Goal: Transaction & Acquisition: Book appointment/travel/reservation

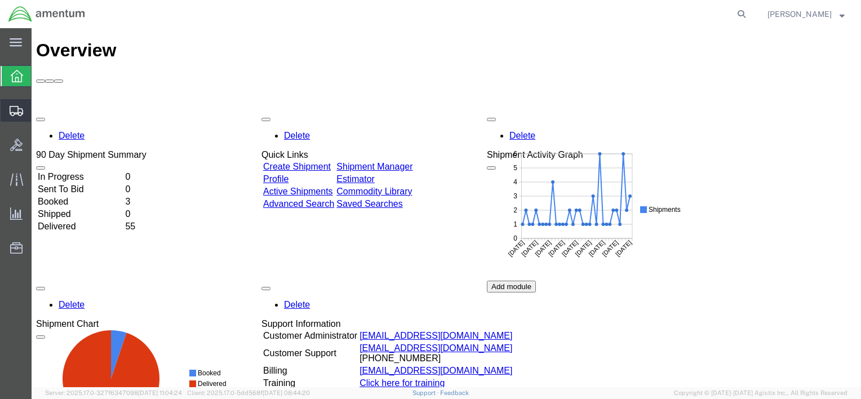
click at [24, 113] on div at bounding box center [17, 110] width 32 height 23
click at [0, 0] on span "Shipment Manager" at bounding box center [0, 0] width 0 height 0
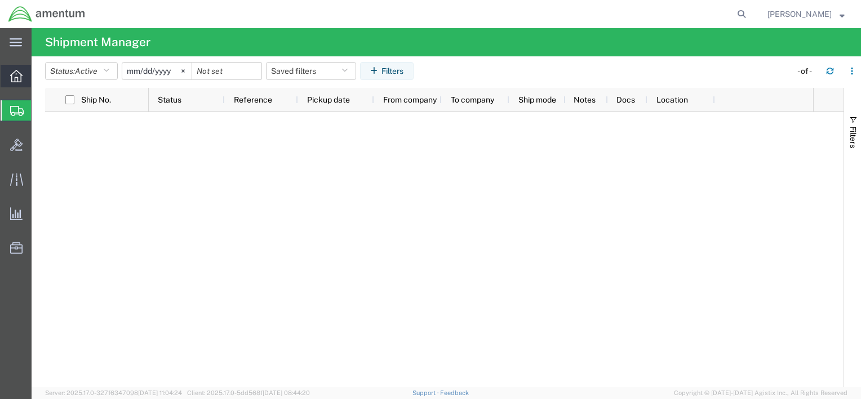
click at [11, 82] on icon at bounding box center [16, 76] width 12 height 12
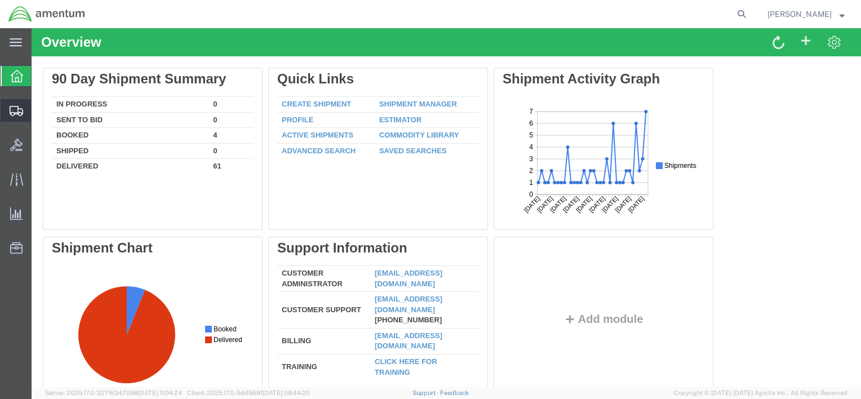
click at [0, 0] on span "Shipment Manager" at bounding box center [0, 0] width 0 height 0
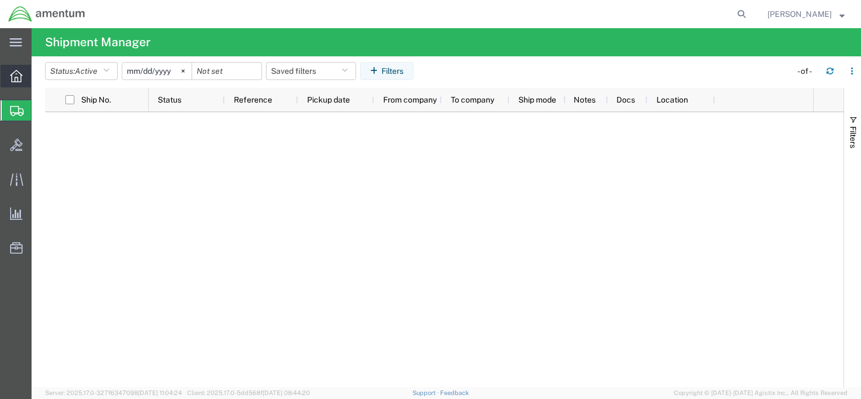
click at [24, 76] on div at bounding box center [17, 76] width 32 height 23
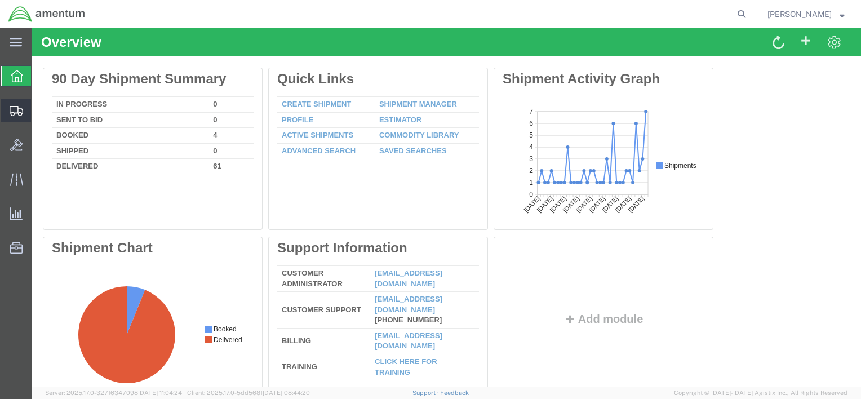
click at [23, 110] on icon at bounding box center [17, 111] width 14 height 10
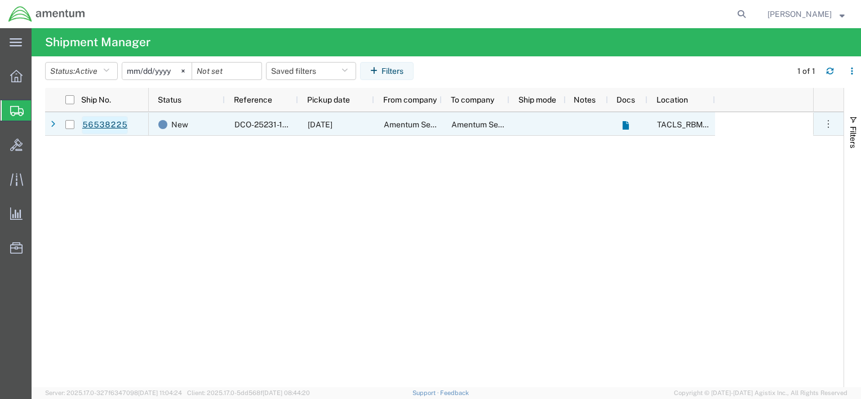
click at [117, 122] on link "56538225" at bounding box center [105, 125] width 46 height 18
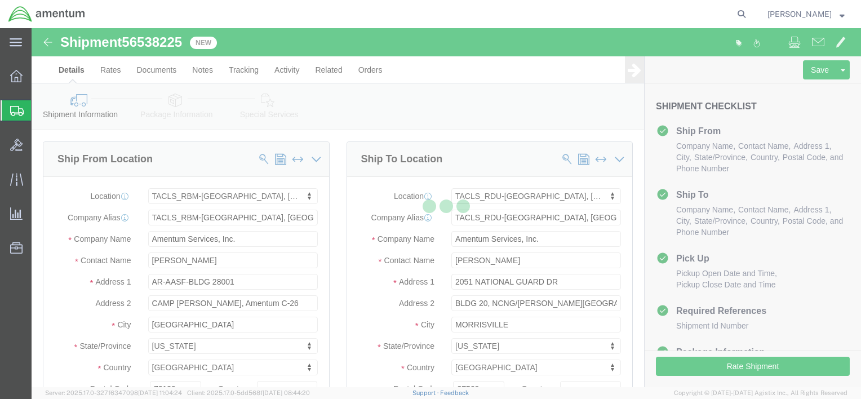
select select "44371"
select select "44372"
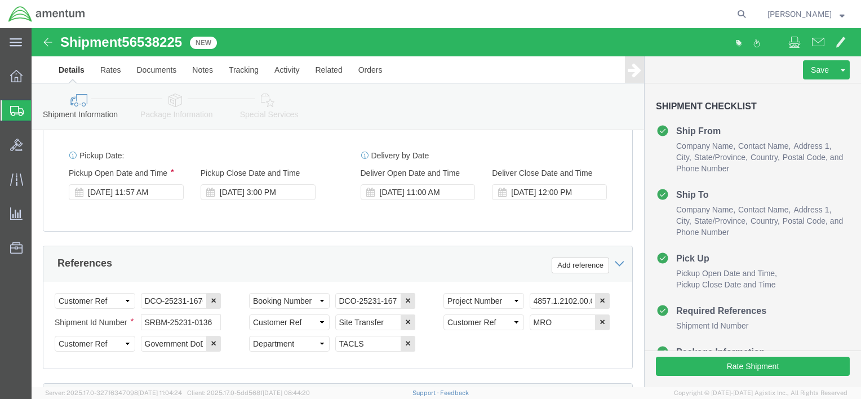
scroll to position [451, 0]
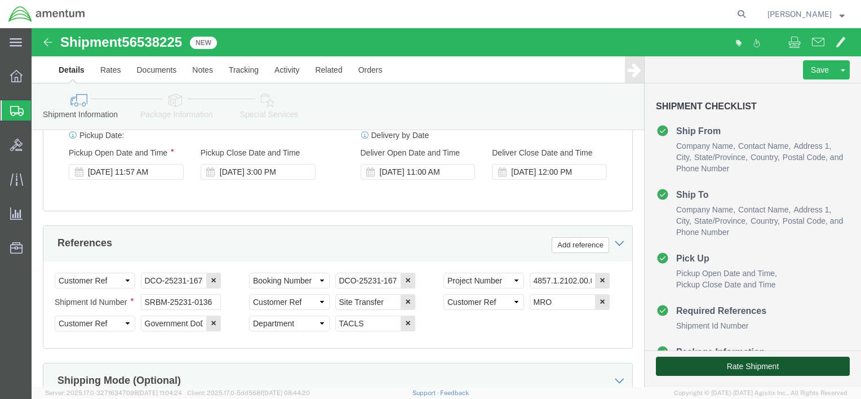
click button "Rate Shipment"
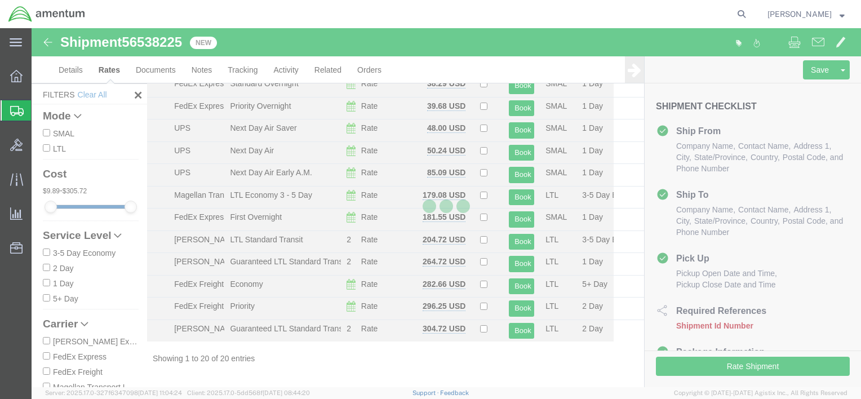
scroll to position [228, 0]
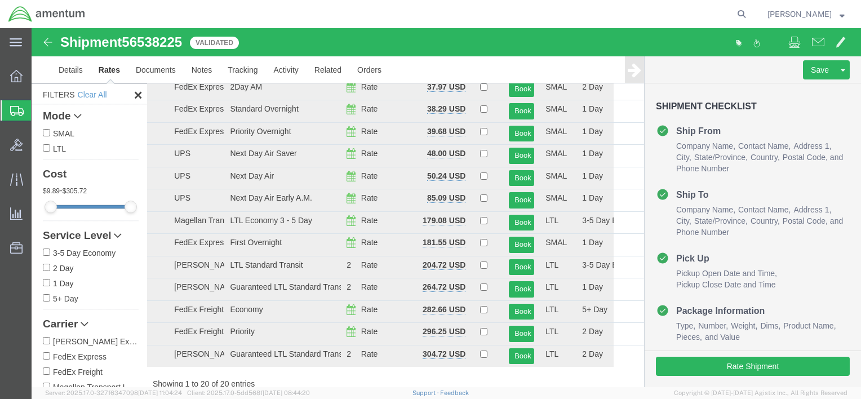
click at [47, 354] on input "FedEx Express" at bounding box center [46, 355] width 7 height 7
checkbox input "true"
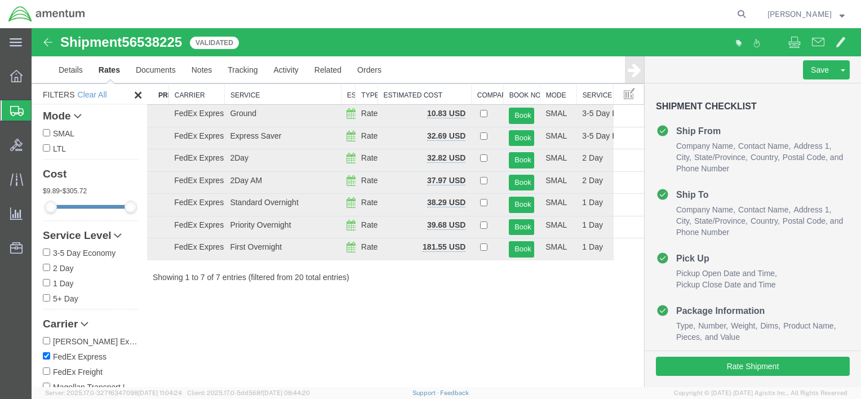
scroll to position [0, 0]
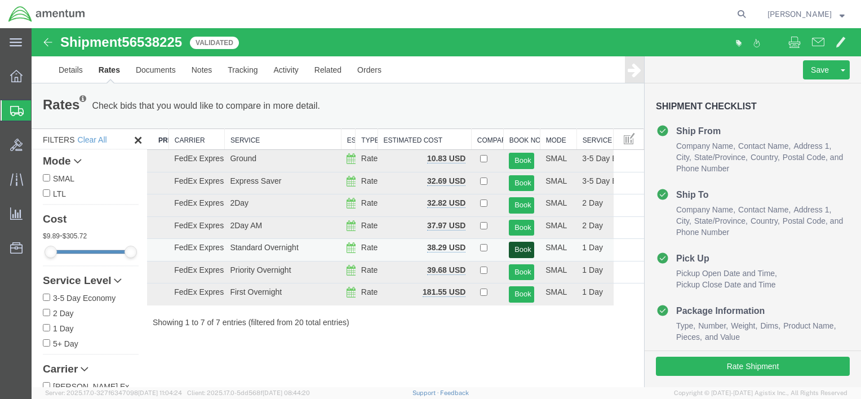
click at [515, 246] on button "Book" at bounding box center [521, 250] width 25 height 16
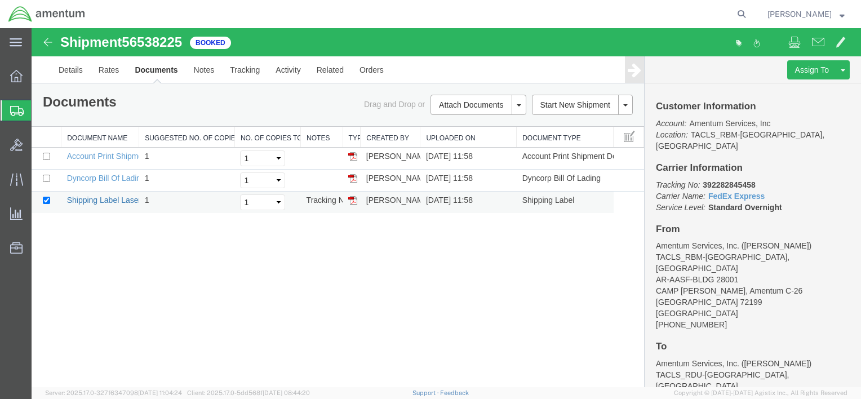
click at [95, 202] on link "Shipping Label Laser" at bounding box center [104, 200] width 74 height 9
